Goal: Task Accomplishment & Management: Use online tool/utility

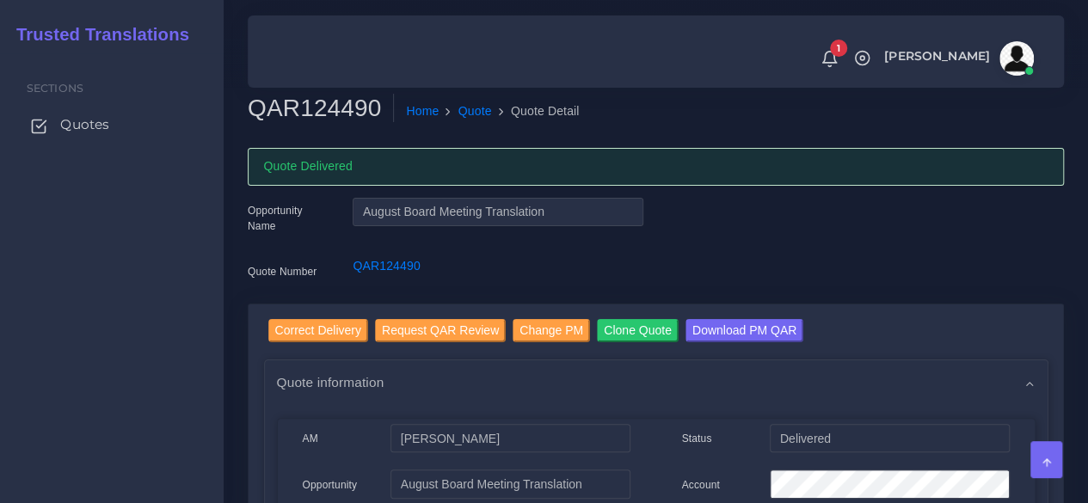
click at [89, 130] on span "Quotes" at bounding box center [84, 124] width 49 height 19
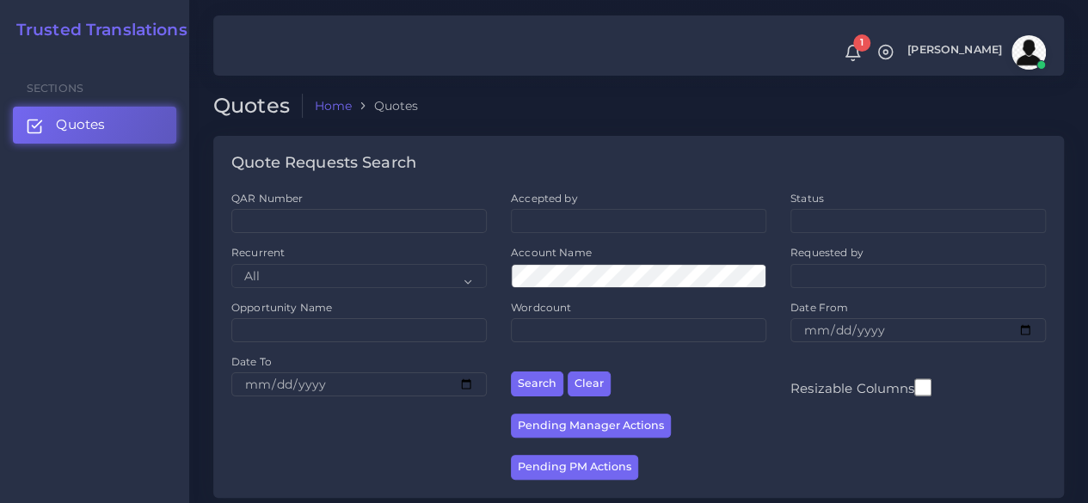
click at [409, 206] on div "QAR Number" at bounding box center [358, 212] width 255 height 42
click at [406, 211] on input "QAR Number" at bounding box center [358, 221] width 255 height 24
paste input "QAR124165"
type input "QAR124165"
click at [511, 372] on button "Search" at bounding box center [537, 384] width 52 height 25
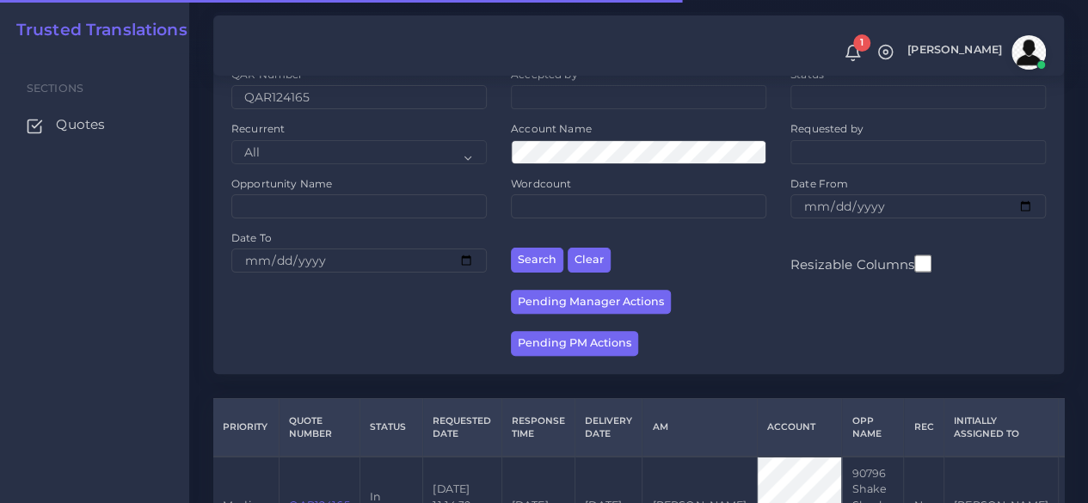
scroll to position [251, 0]
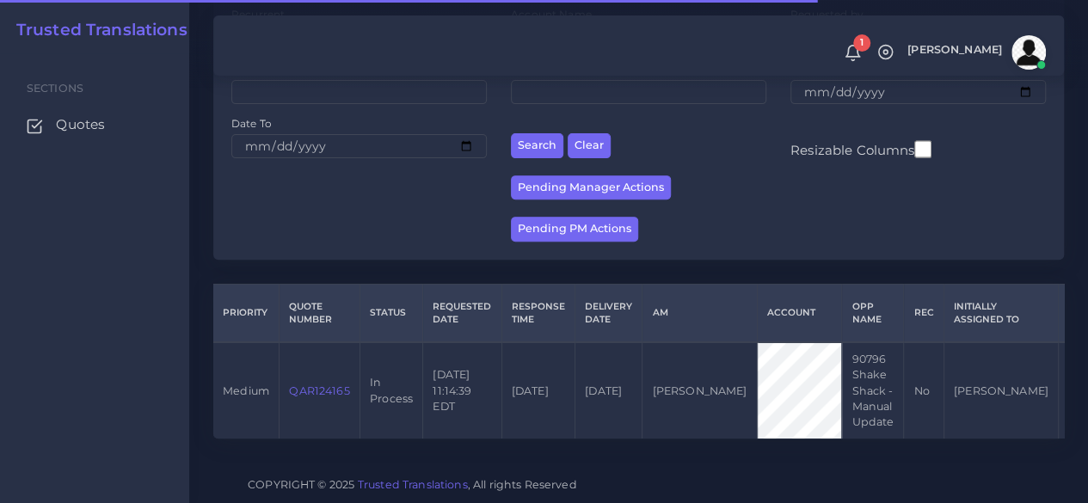
click at [322, 384] on link "QAR124165" at bounding box center [319, 390] width 60 height 13
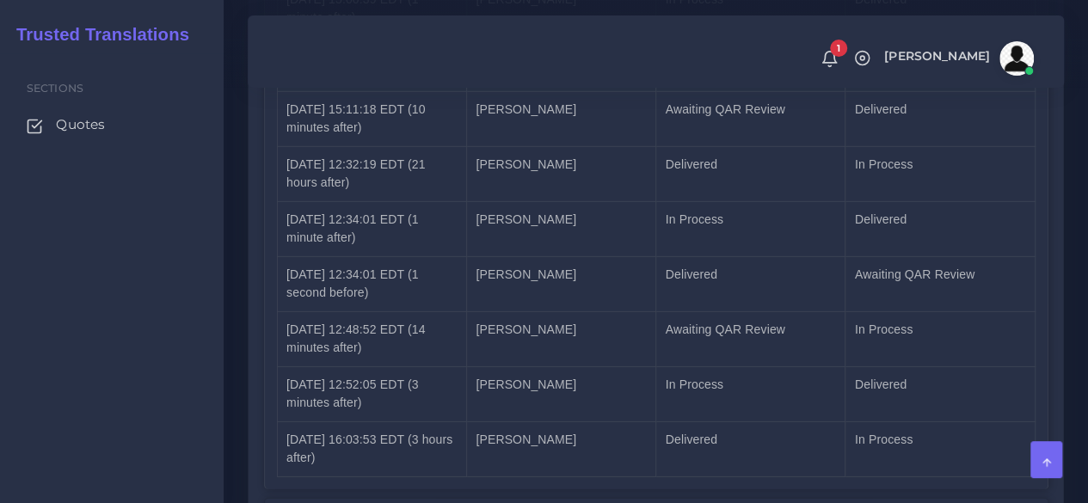
scroll to position [2665, 0]
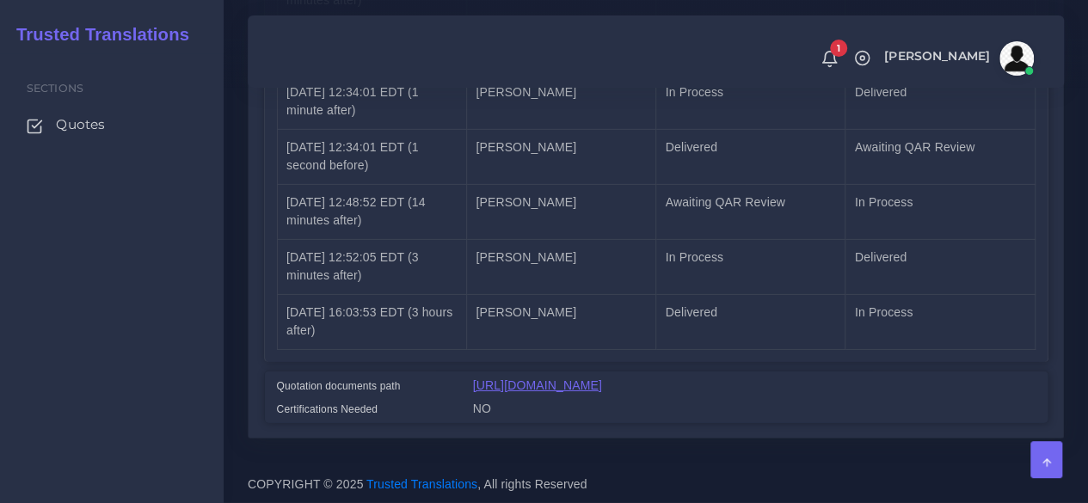
click at [556, 378] on link "https://workdrive.zoho.com/fgoh3e43b1a1fe2124b65bedd7c3c51a0e040/teams/fgoh3e43…" at bounding box center [537, 385] width 129 height 14
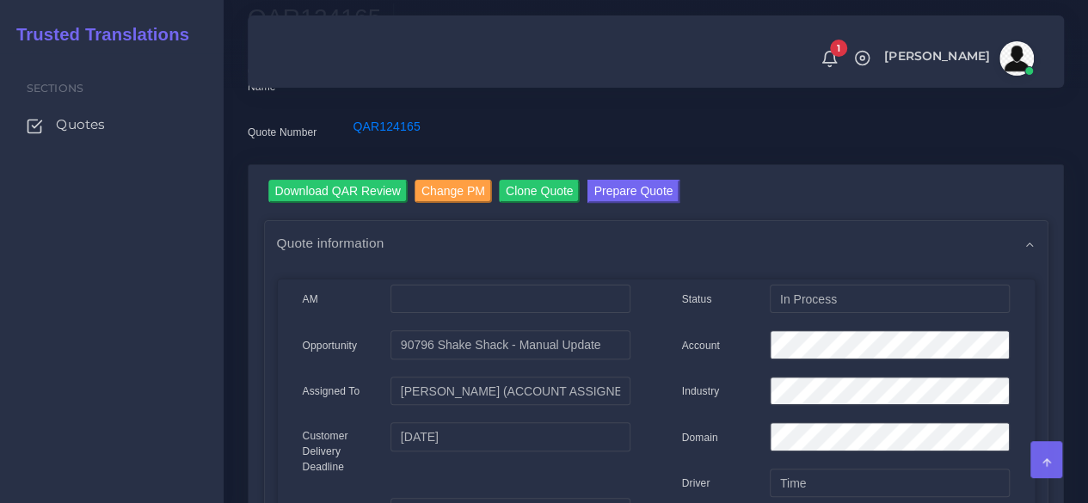
scroll to position [85, 0]
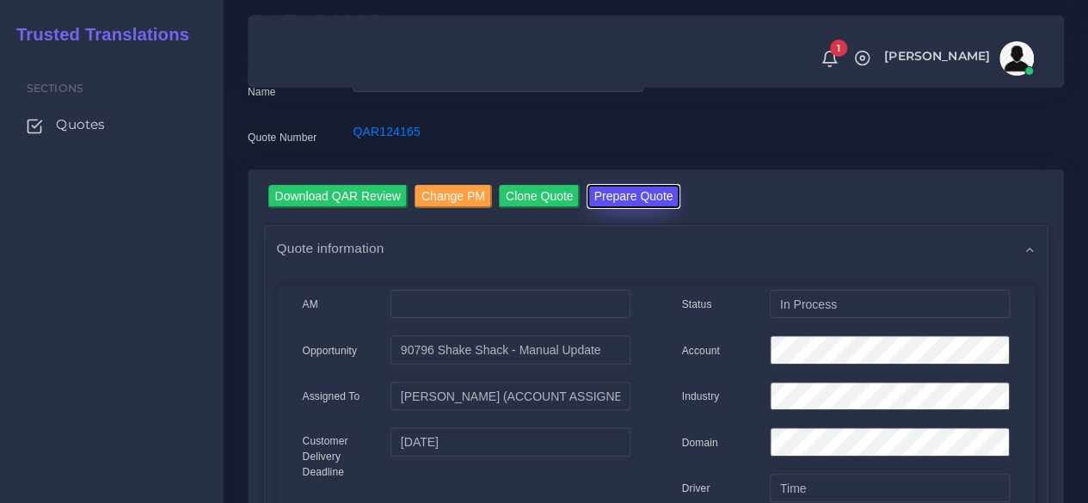
click at [633, 204] on button "Prepare Quote" at bounding box center [633, 196] width 93 height 23
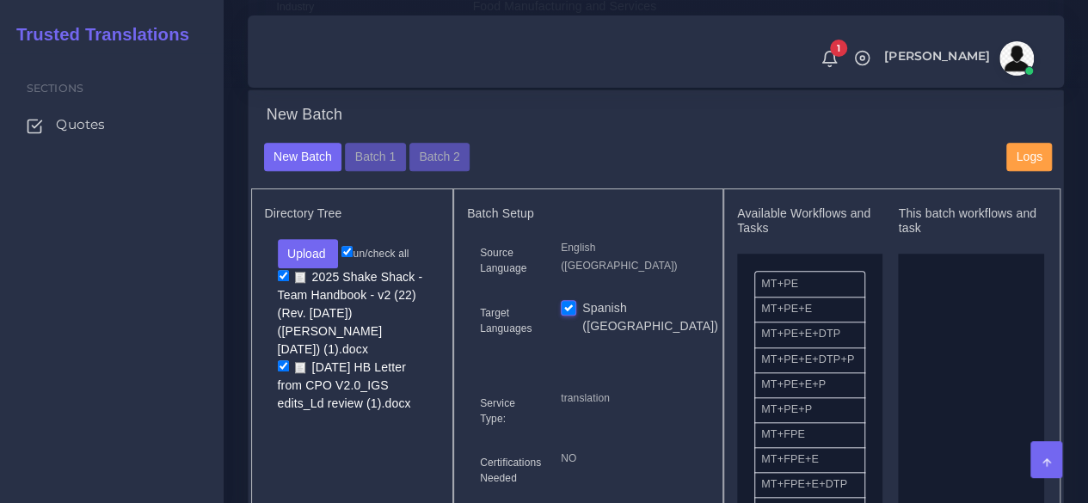
scroll to position [602, 0]
click at [372, 171] on button "Batch 1" at bounding box center [375, 156] width 60 height 29
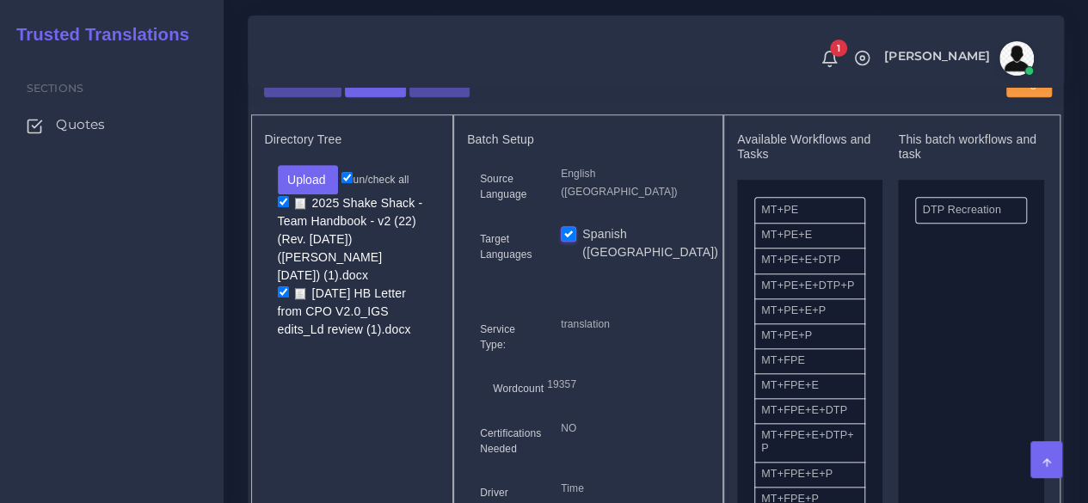
scroll to position [602, 0]
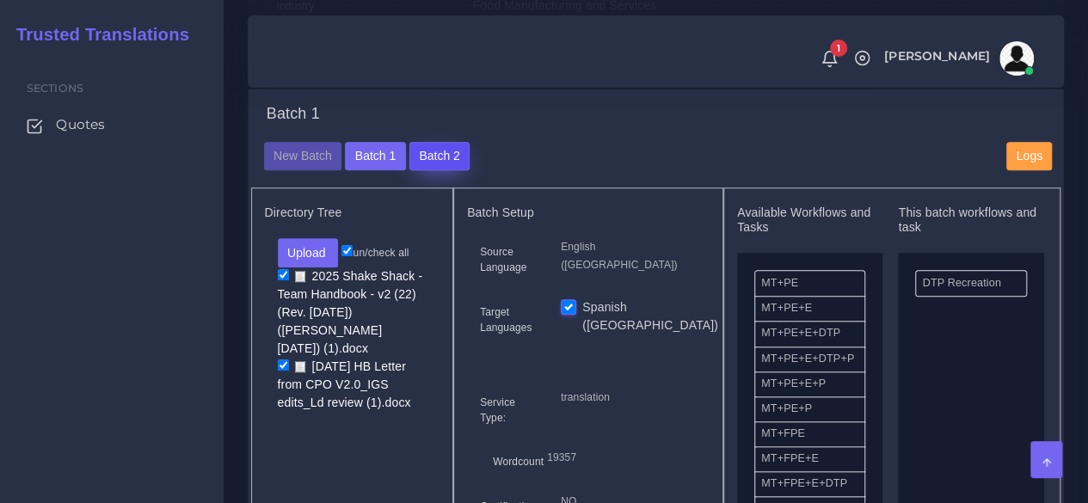
click at [446, 171] on button "Batch 2" at bounding box center [439, 156] width 60 height 29
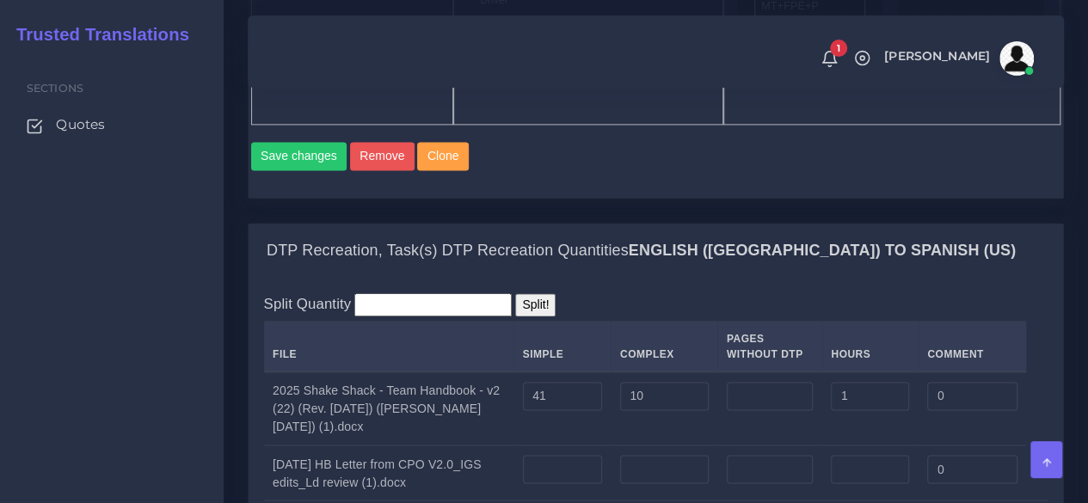
scroll to position [1376, 0]
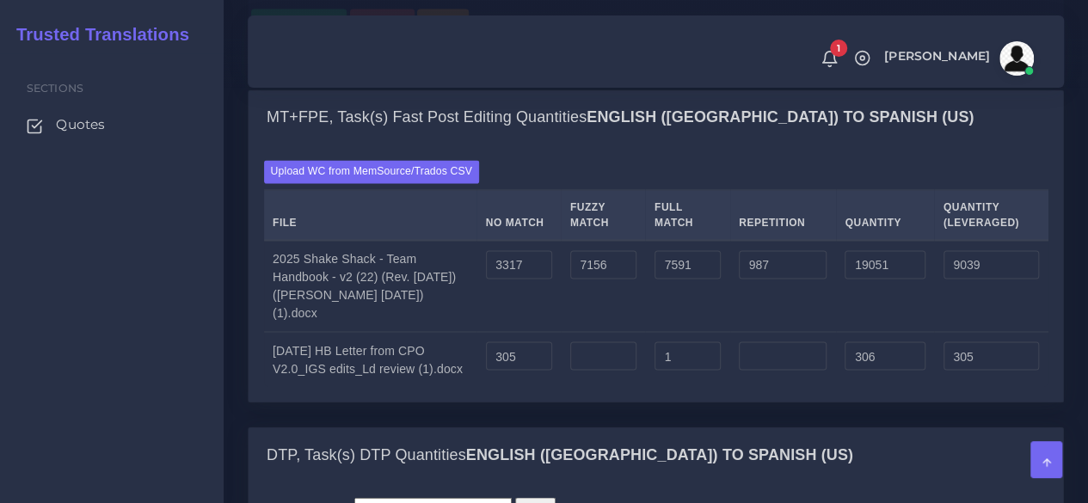
scroll to position [1376, 0]
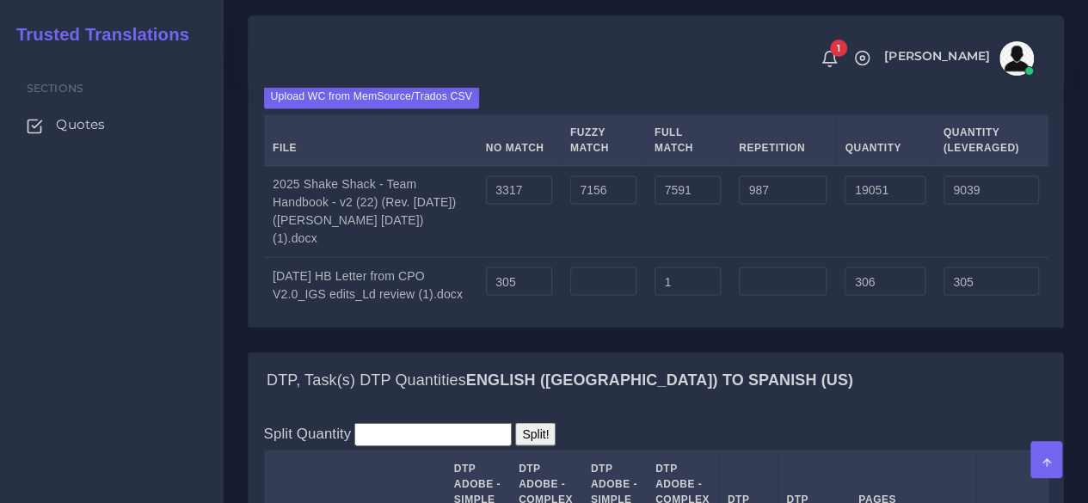
drag, startPoint x: 329, startPoint y: 434, endPoint x: 273, endPoint y: 396, distance: 67.3
click at [273, 312] on td "[DATE] HB Letter from CPO V2.0_IGS edits_Ld review (1).docx" at bounding box center [370, 284] width 213 height 55
copy td "[DATE] HB Letter from CPO V2.0_IGS edits_Ld review (1).docx"
click at [110, 338] on div "Sections Quotes" at bounding box center [112, 278] width 224 height 450
